Goal: Task Accomplishment & Management: Manage account settings

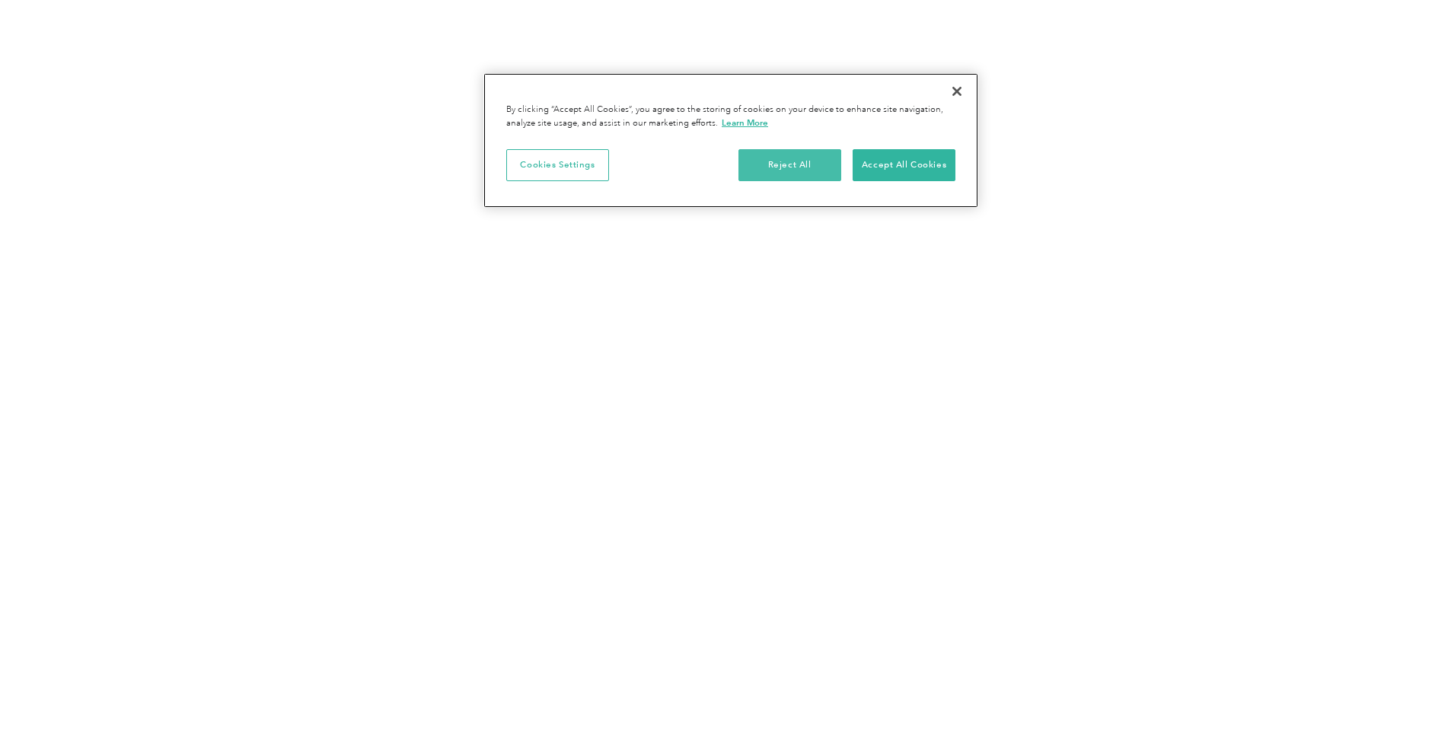
click at [811, 167] on button "Reject All" at bounding box center [789, 165] width 103 height 32
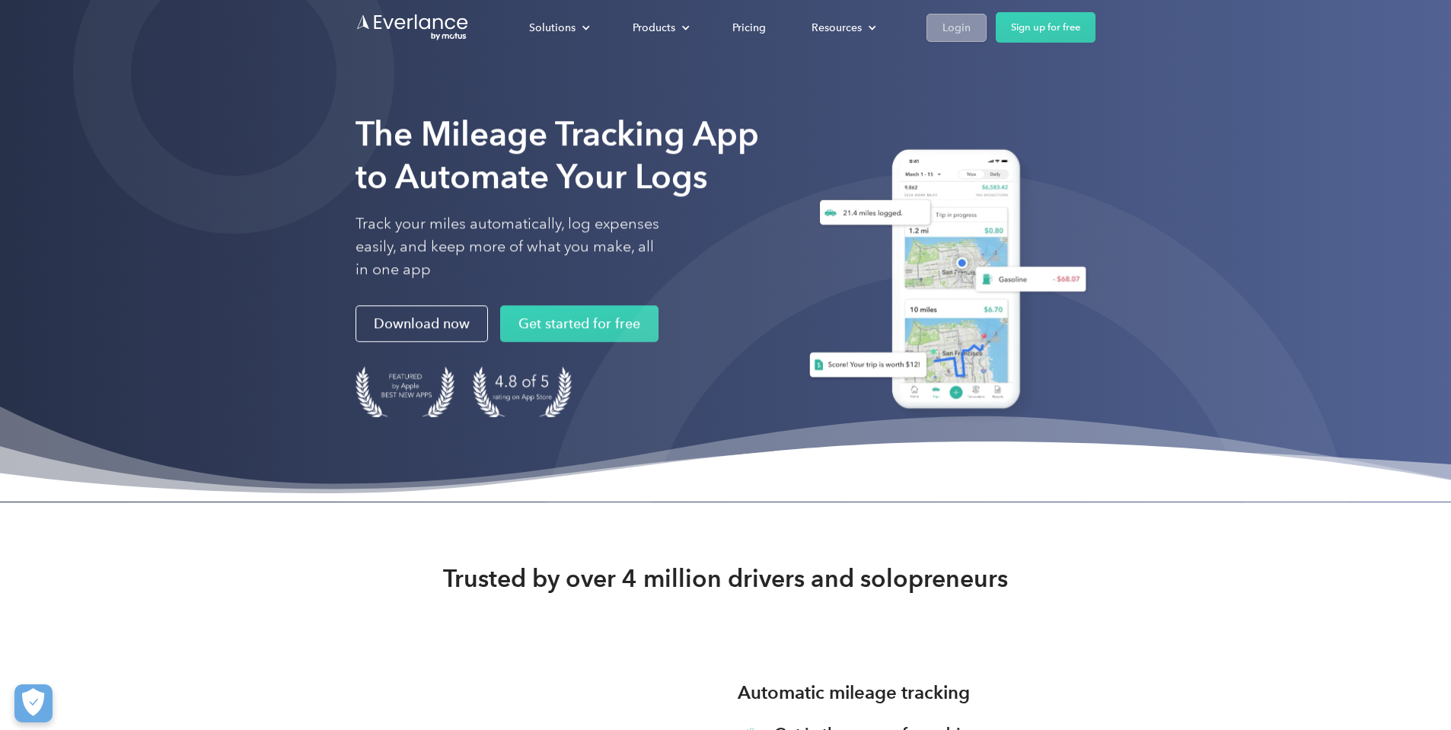
click at [968, 21] on div "Login" at bounding box center [956, 27] width 28 height 19
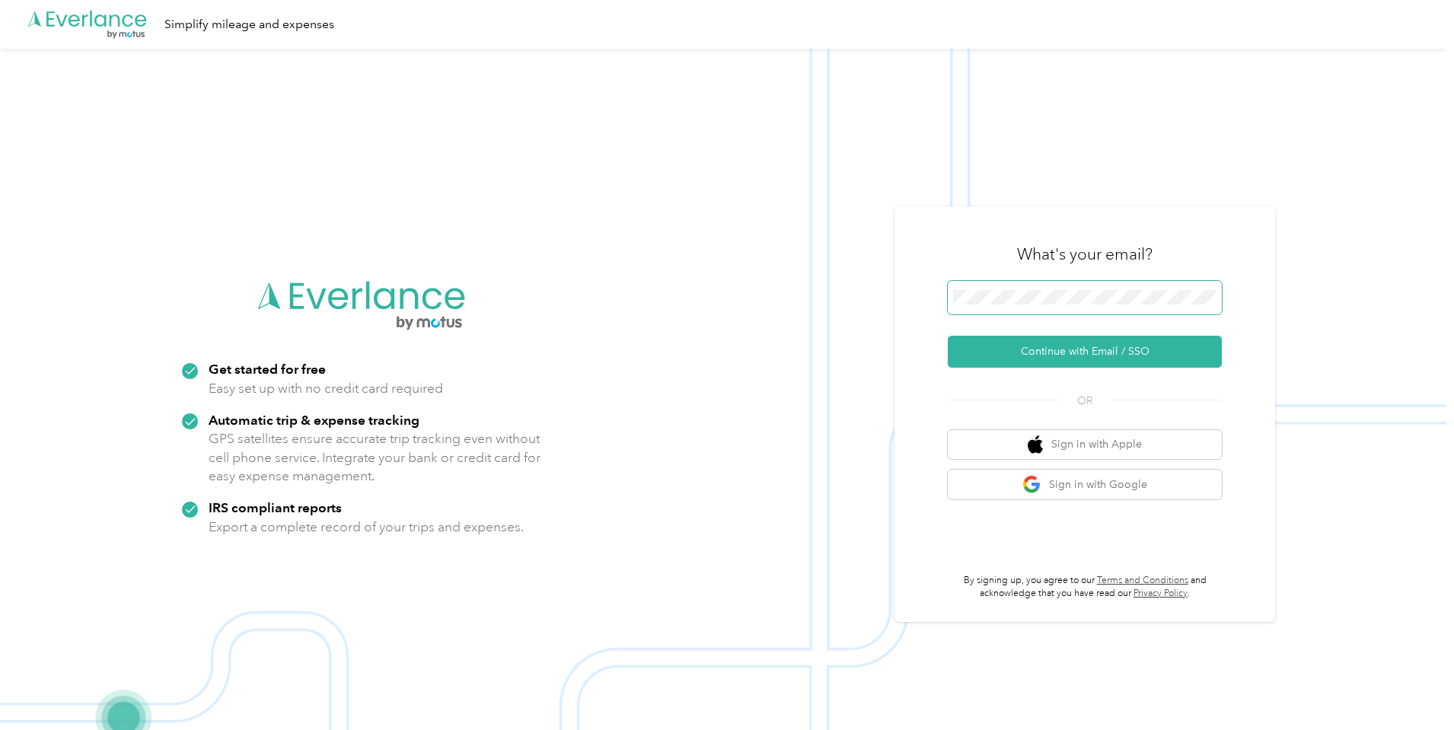
click at [1038, 309] on span at bounding box center [1085, 297] width 274 height 33
click at [1086, 352] on button "Continue with Email / SSO" at bounding box center [1085, 352] width 274 height 32
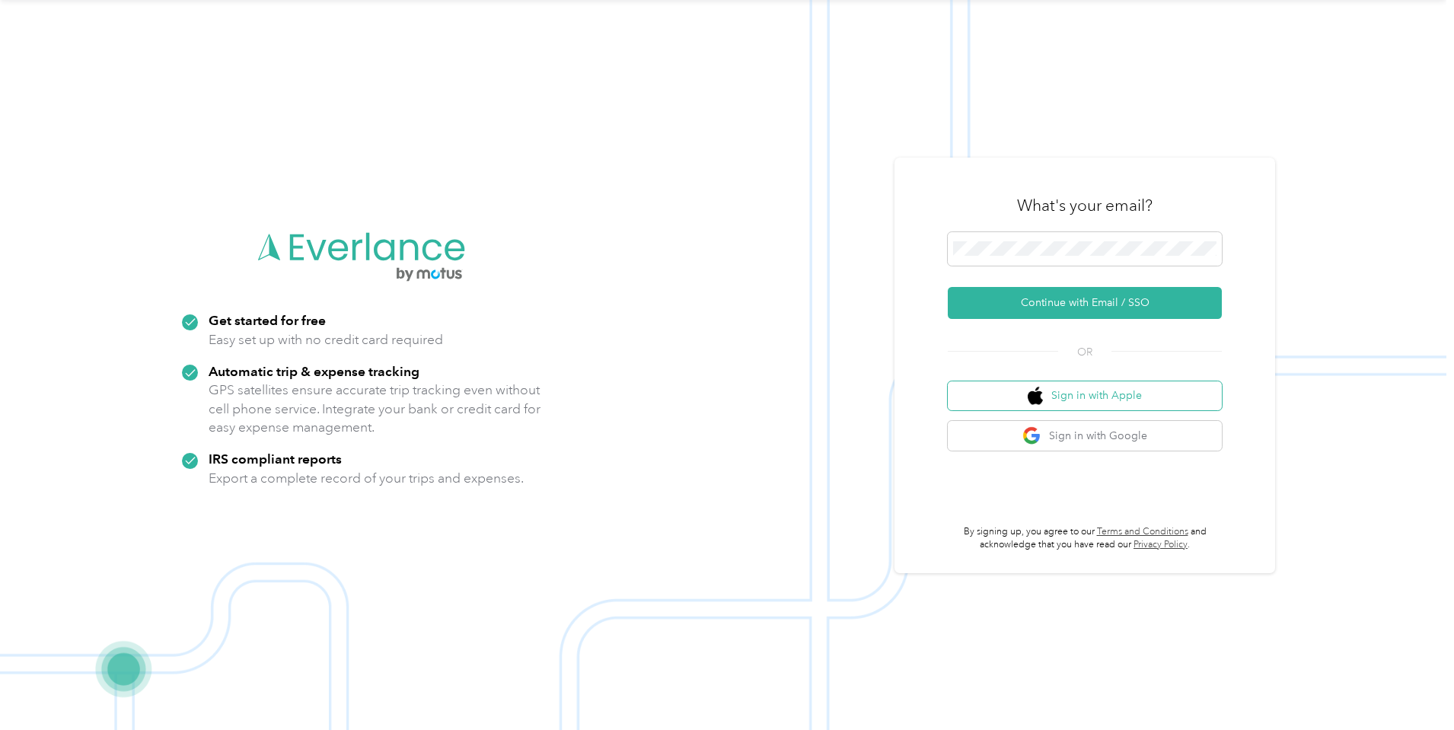
click at [1035, 403] on img "button" at bounding box center [1035, 396] width 15 height 19
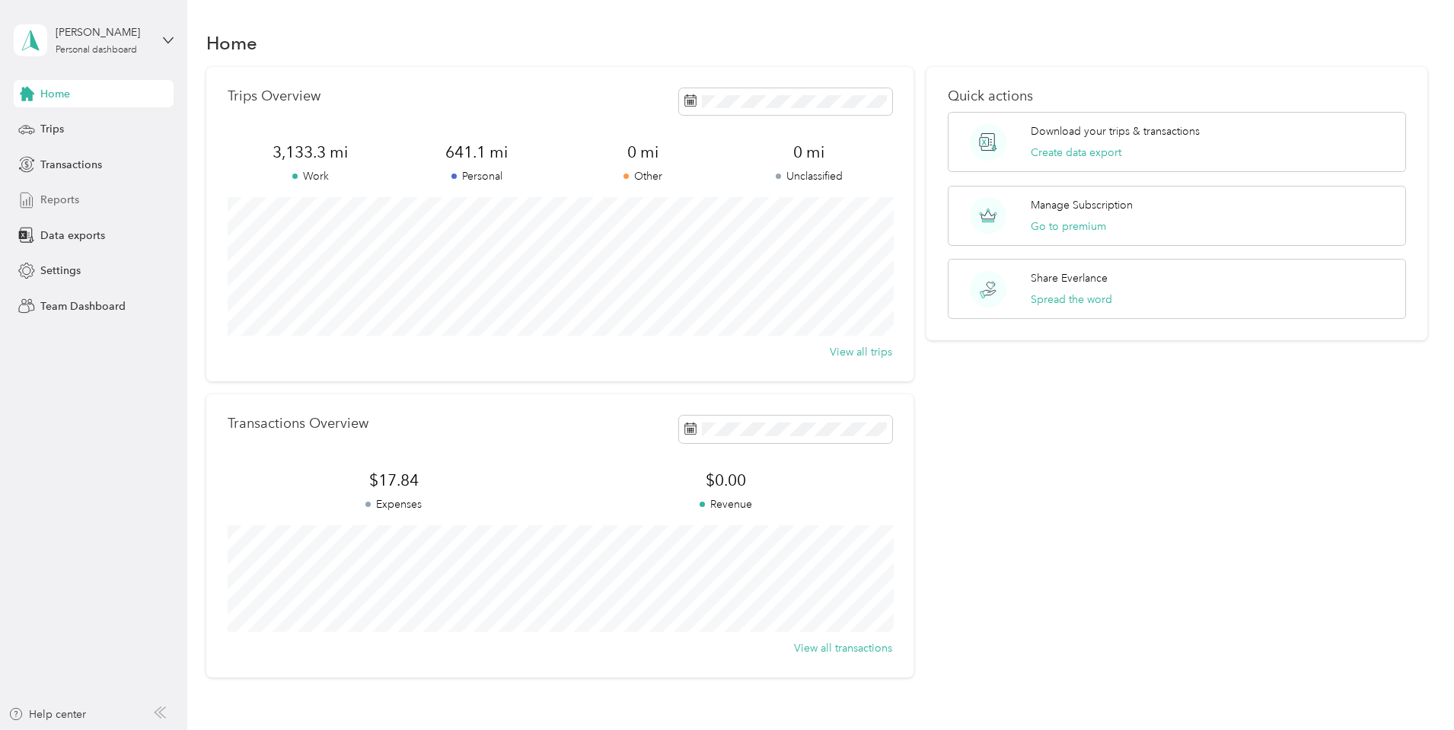
click at [69, 206] on span "Reports" at bounding box center [59, 200] width 39 height 16
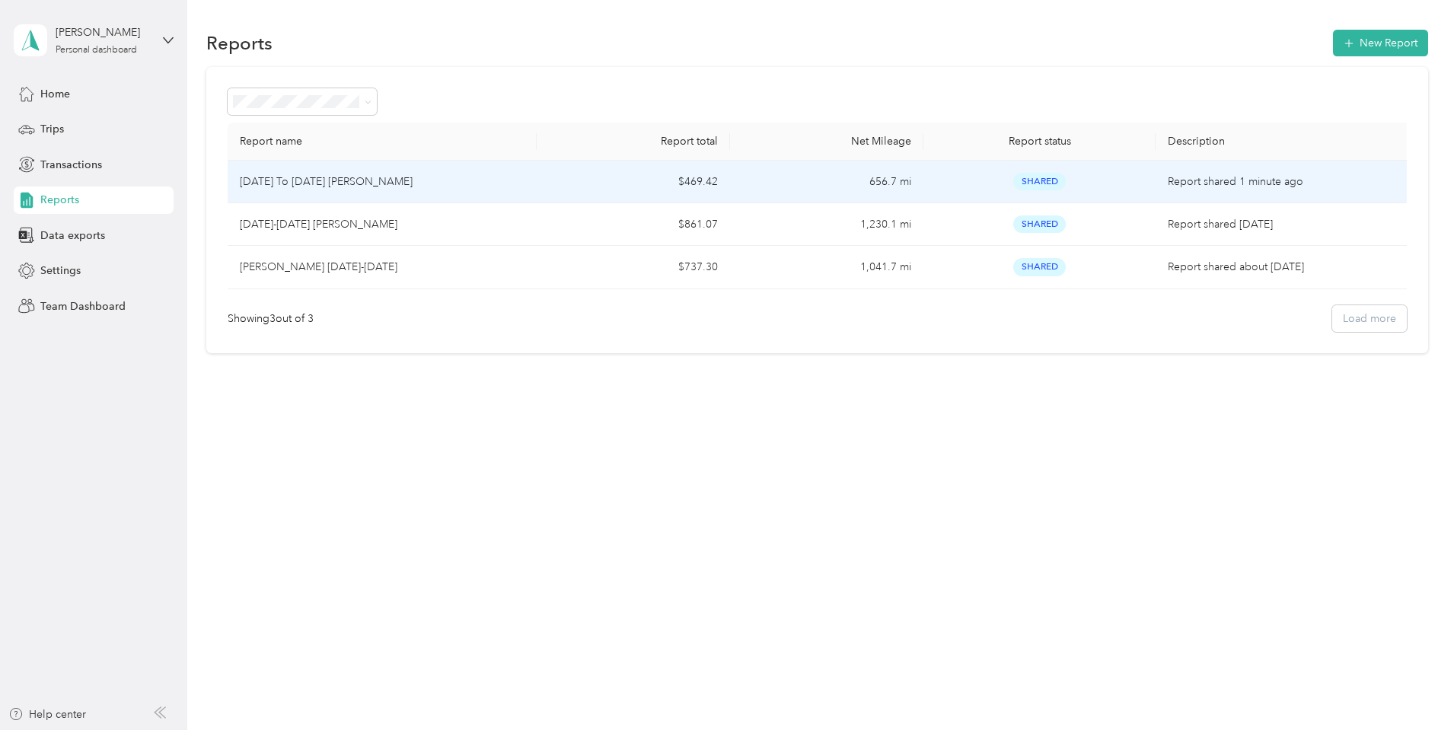
click at [1102, 187] on div "Shared" at bounding box center [1040, 182] width 208 height 18
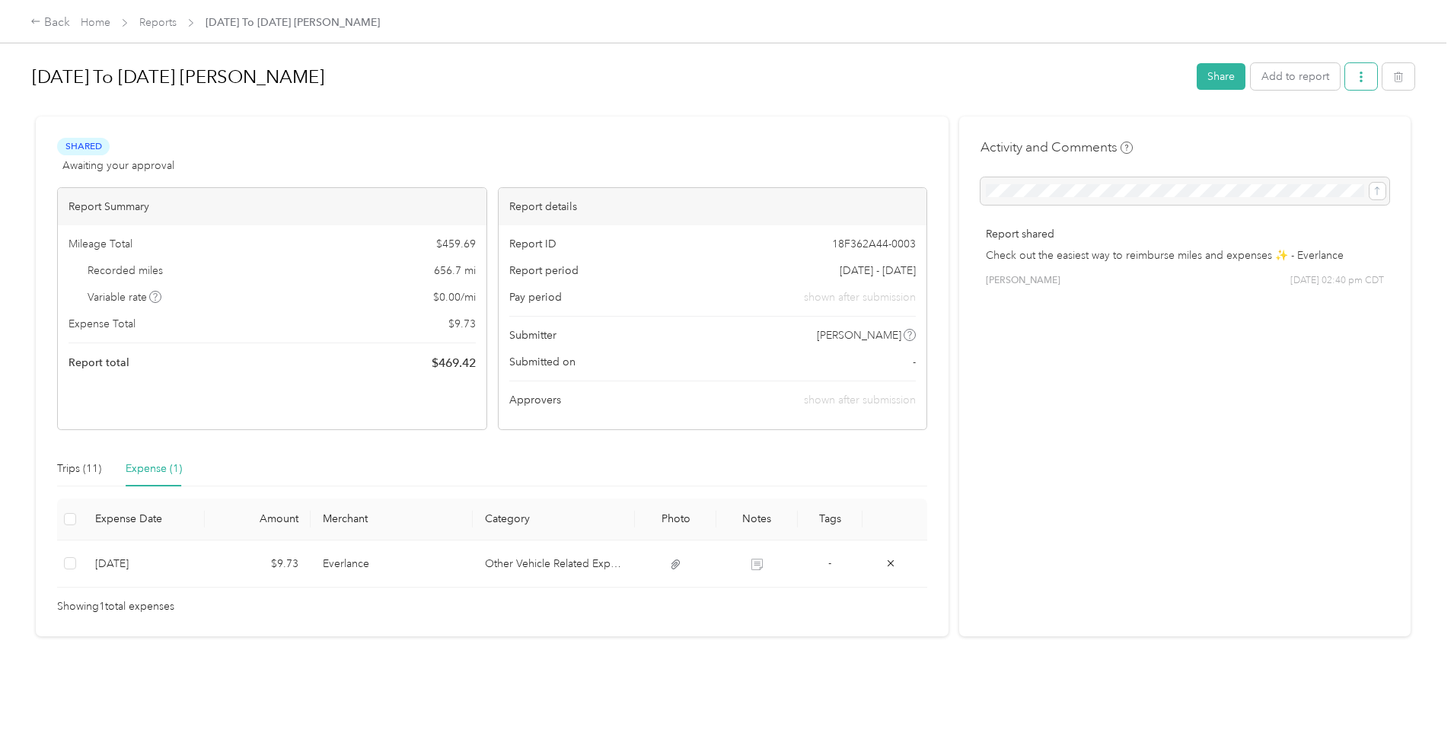
click at [1372, 79] on button "button" at bounding box center [1361, 76] width 32 height 27
click at [1334, 133] on span "Download" at bounding box center [1321, 133] width 50 height 16
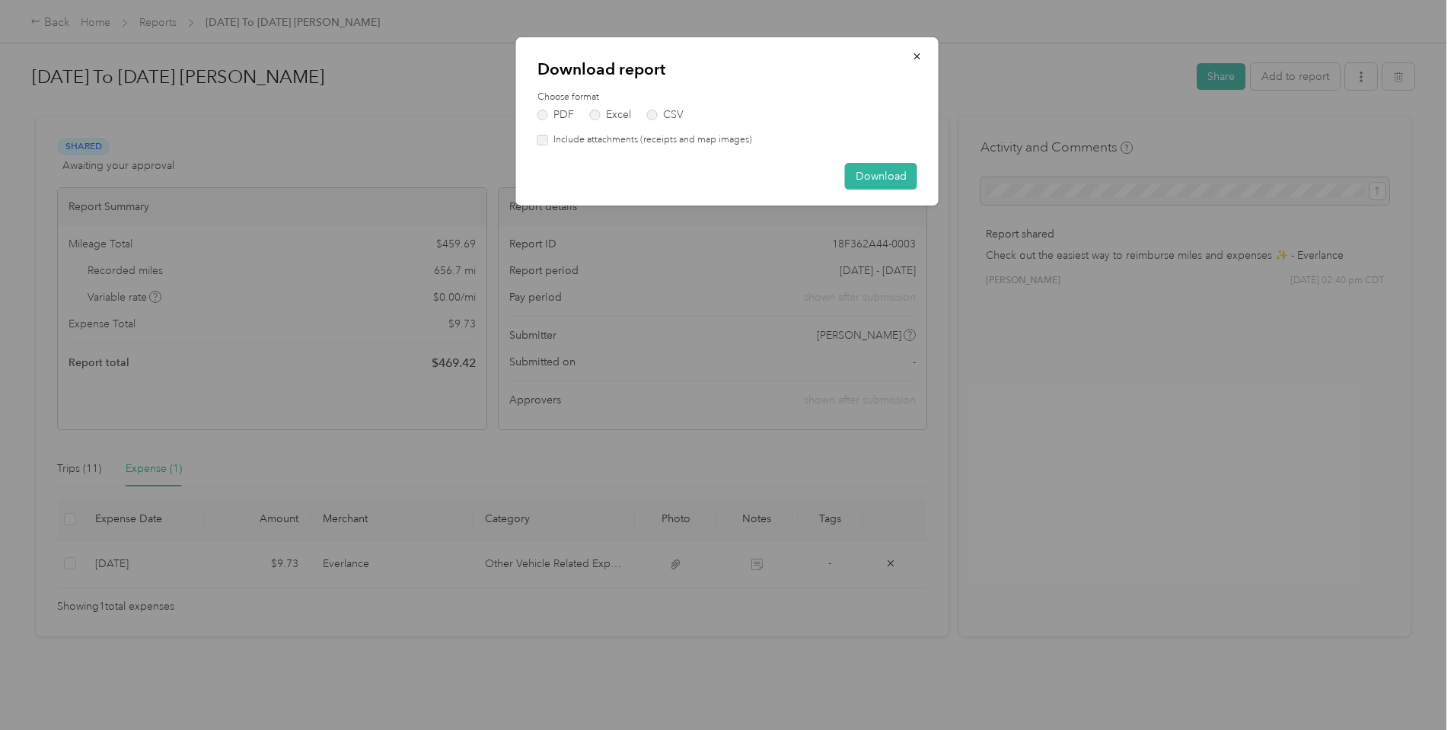
click at [631, 138] on label "Include attachments (receipts and map images)" at bounding box center [650, 140] width 204 height 14
click at [861, 174] on button "Download" at bounding box center [881, 176] width 72 height 27
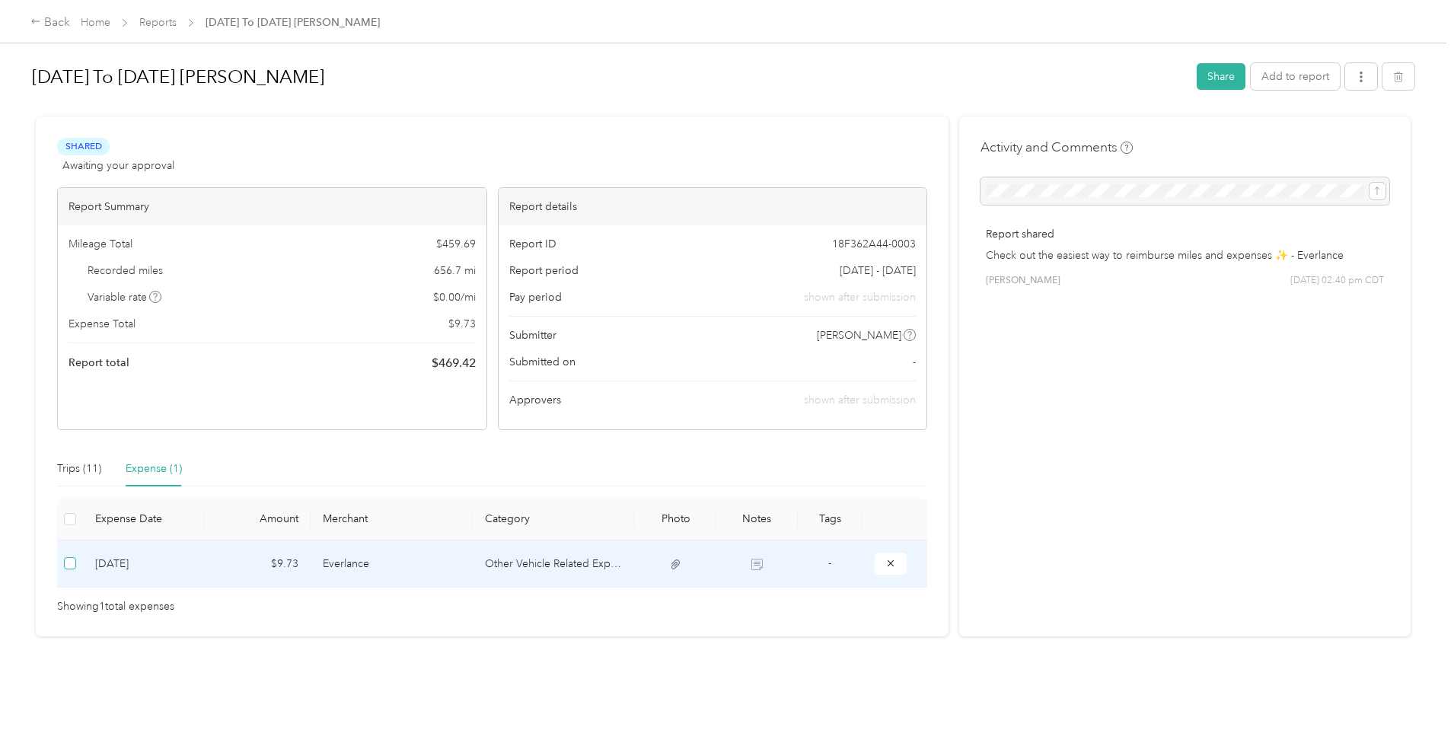
click at [75, 562] on span at bounding box center [70, 563] width 12 height 12
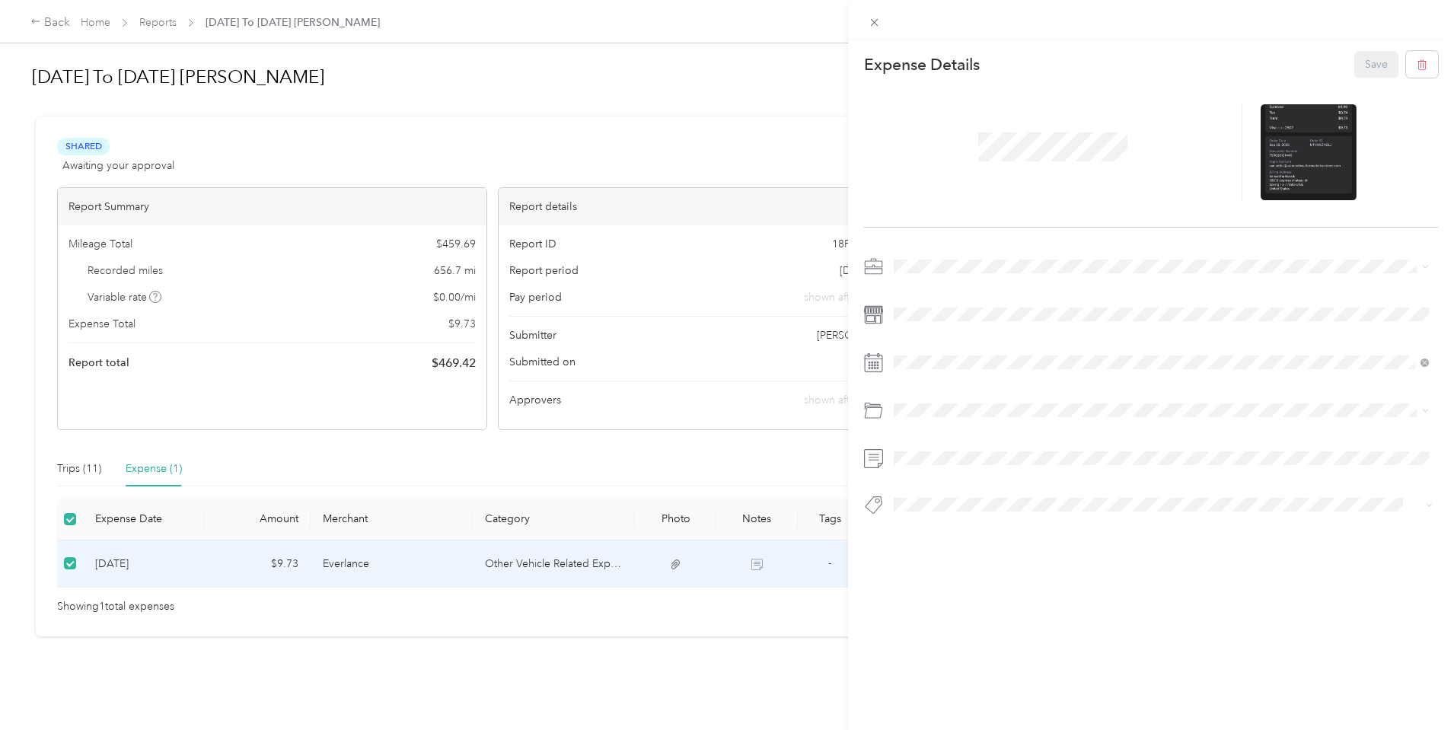
click at [84, 473] on div "This expense cannot be edited because it is either under review, approved, or p…" at bounding box center [727, 365] width 1454 height 730
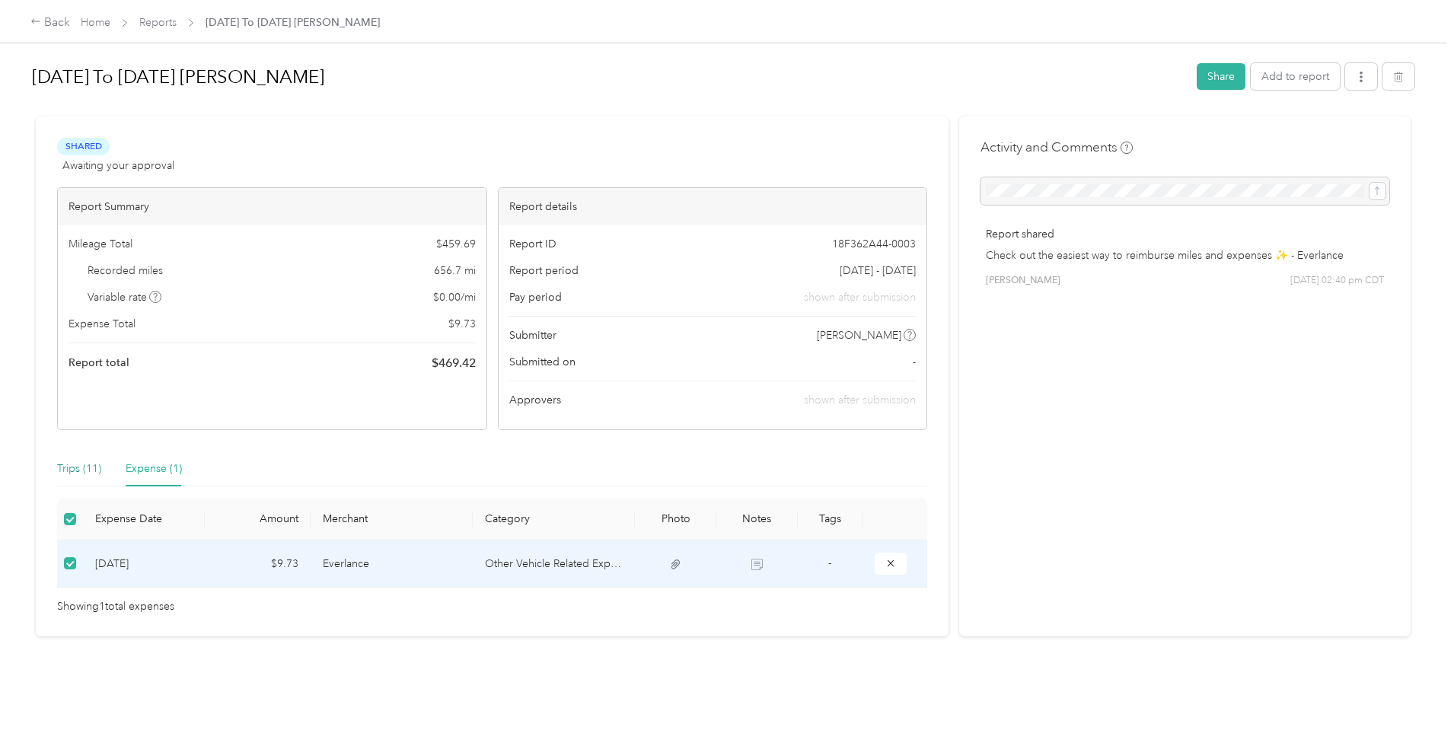
click at [81, 470] on div "Trips (11)" at bounding box center [79, 469] width 44 height 17
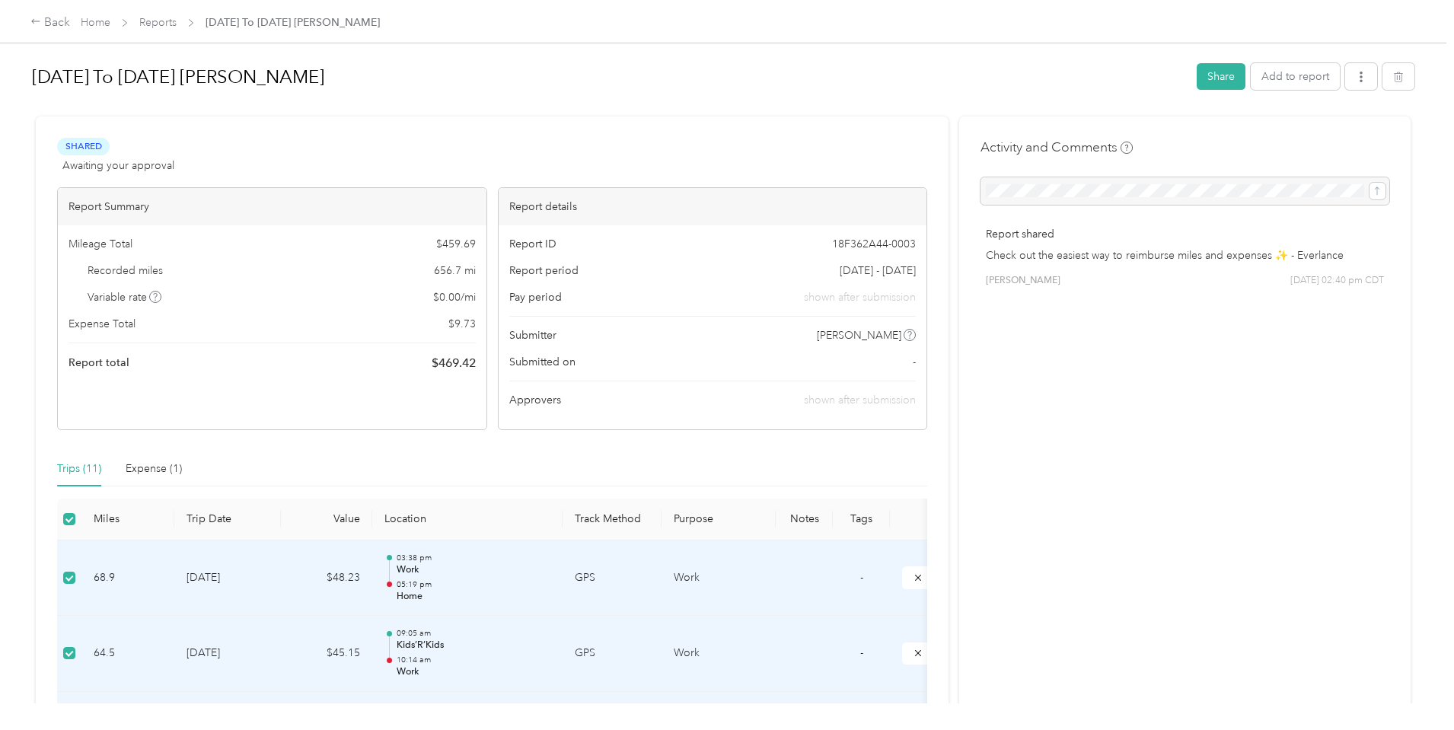
click at [1370, 79] on button "button" at bounding box center [1361, 76] width 32 height 27
click at [1309, 131] on span "Download" at bounding box center [1321, 133] width 50 height 16
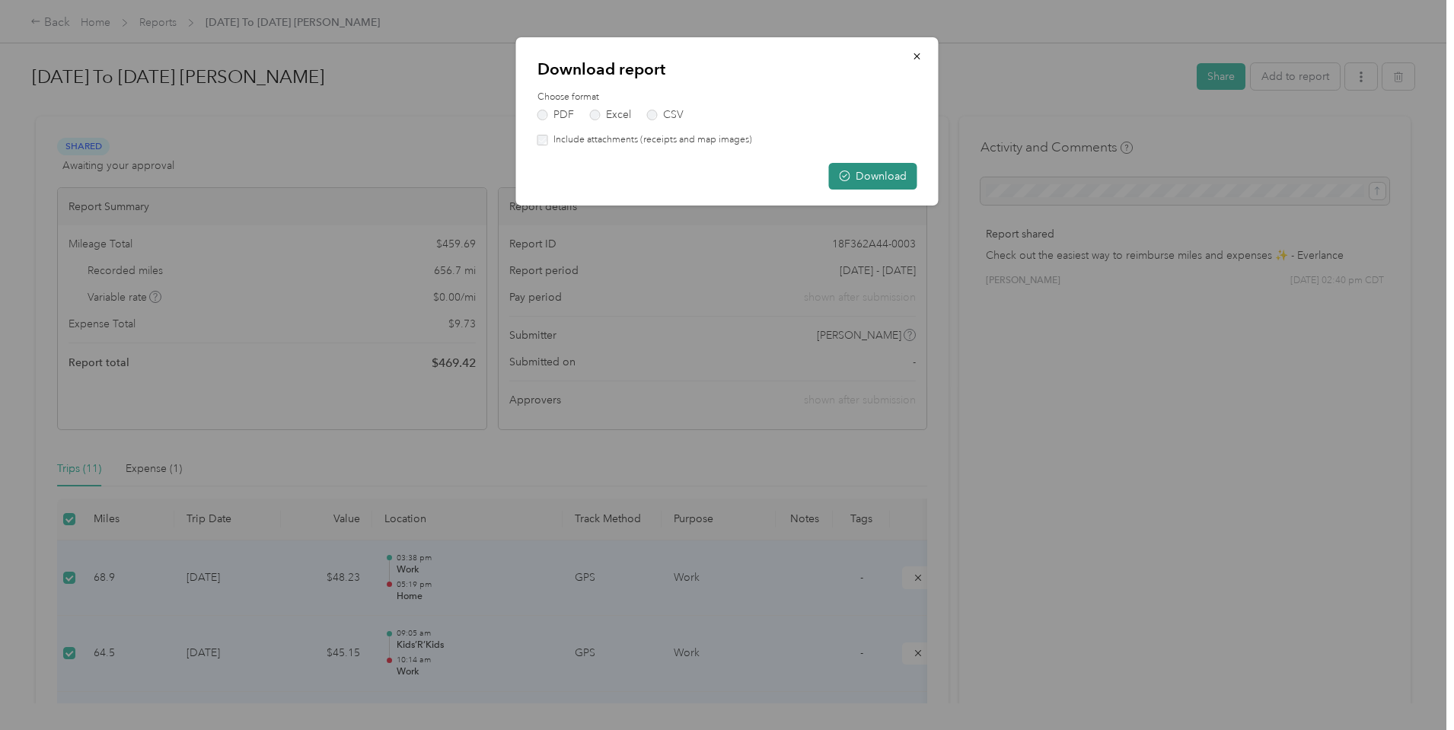
click at [856, 177] on button "Download" at bounding box center [873, 176] width 88 height 27
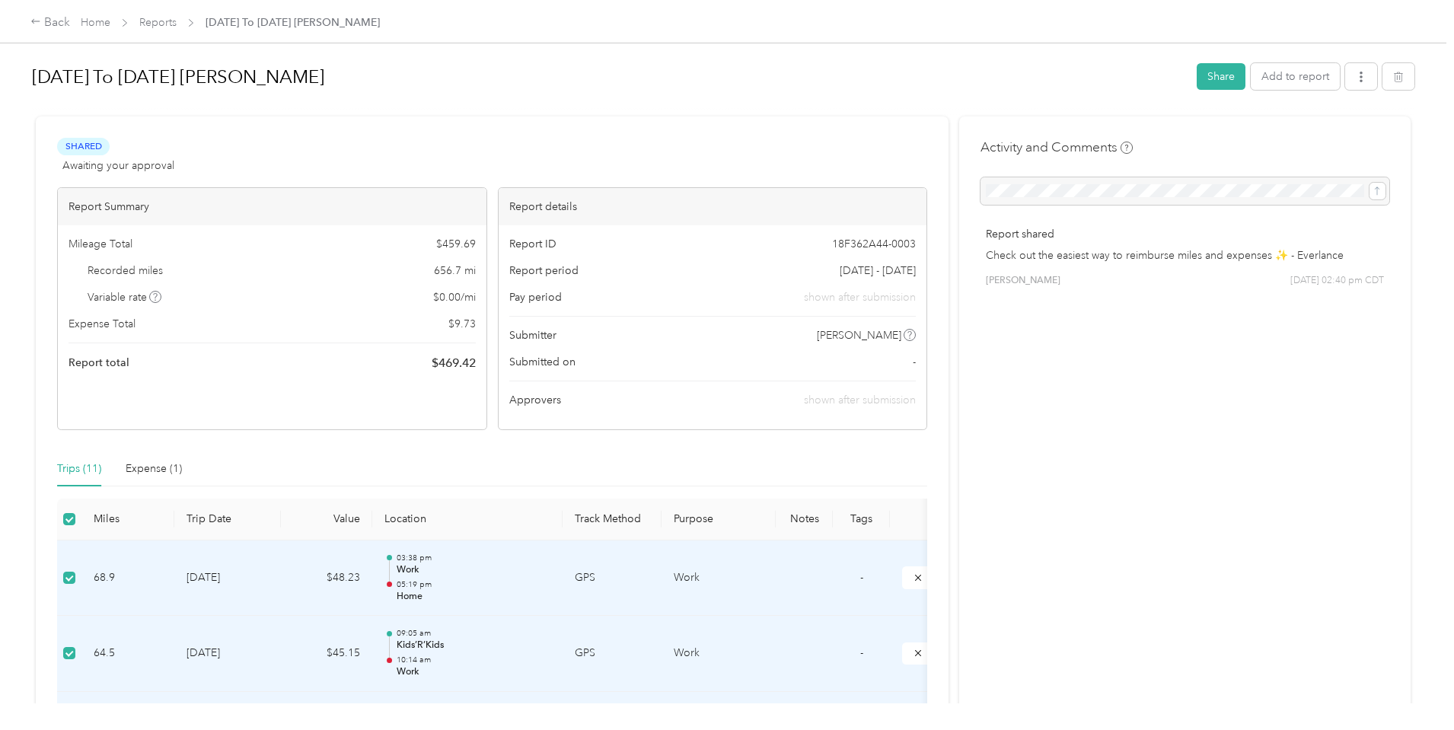
drag, startPoint x: 993, startPoint y: 76, endPoint x: 1130, endPoint y: 8, distance: 152.2
click at [996, 76] on h1 "09.11.25 To 09.25.25 Samantha Busick" at bounding box center [609, 77] width 1154 height 37
